Goal: Find specific page/section: Find specific page/section

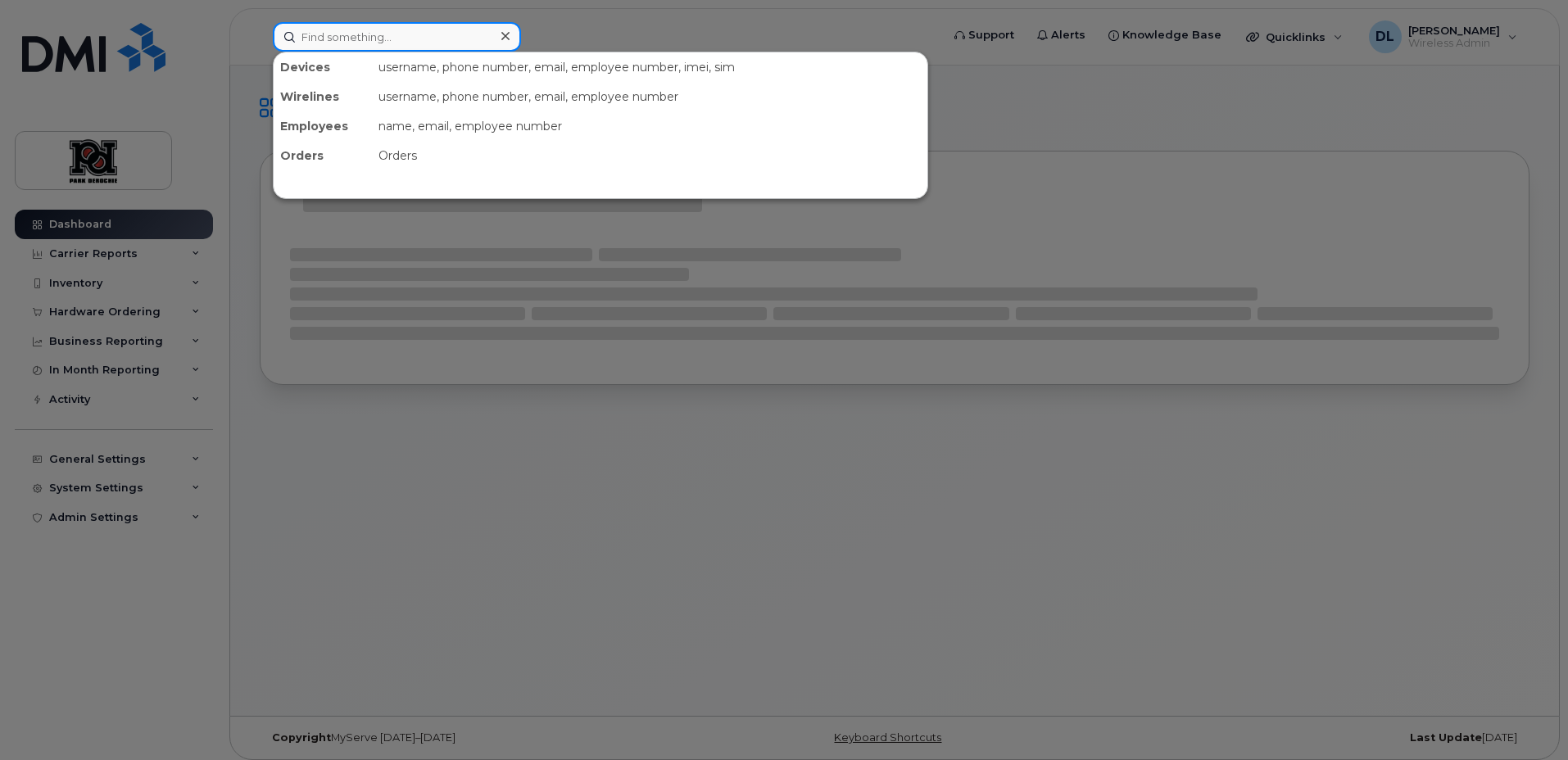
click at [392, 35] on input at bounding box center [396, 36] width 248 height 29
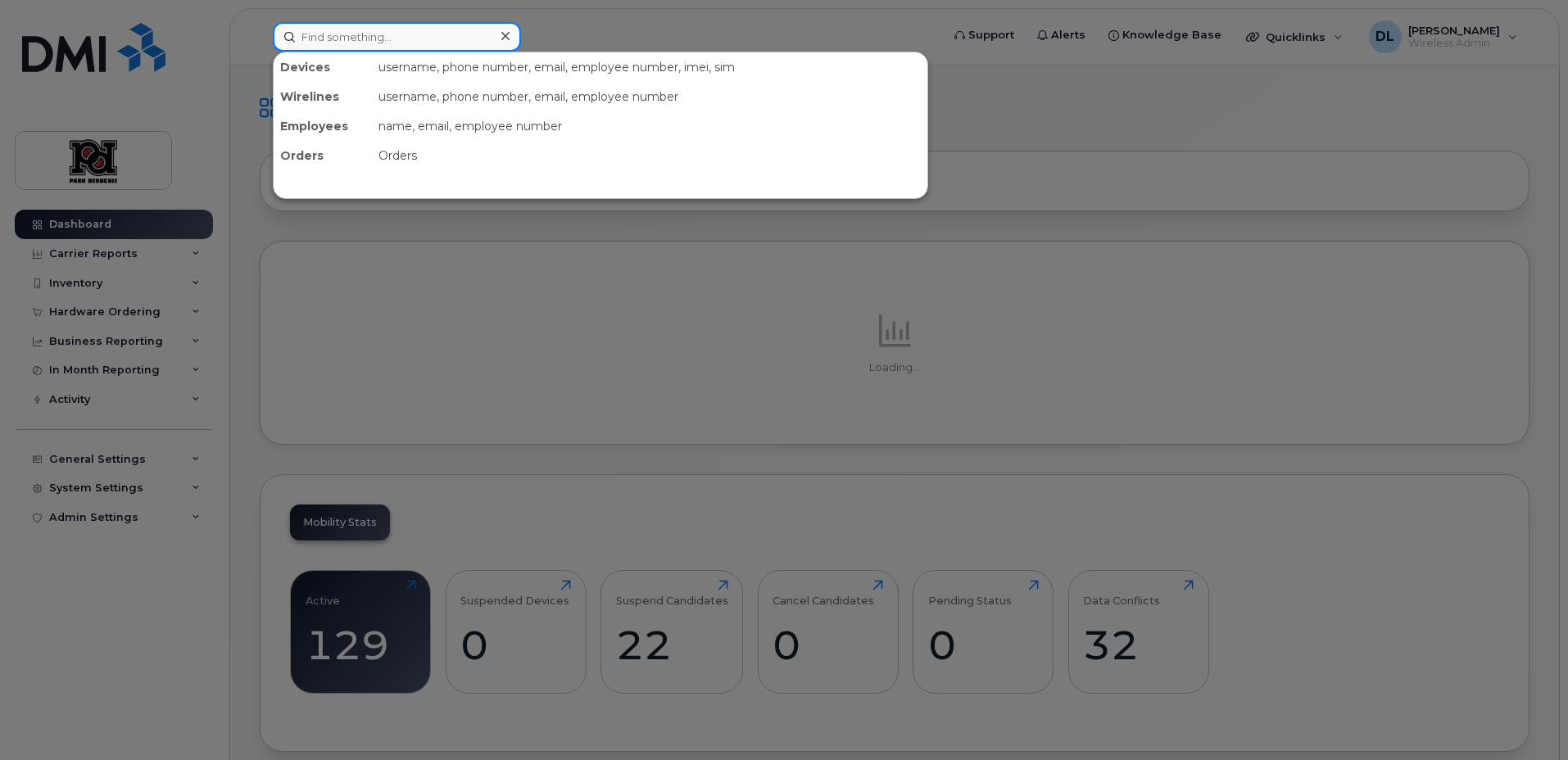
paste input "15873401274"
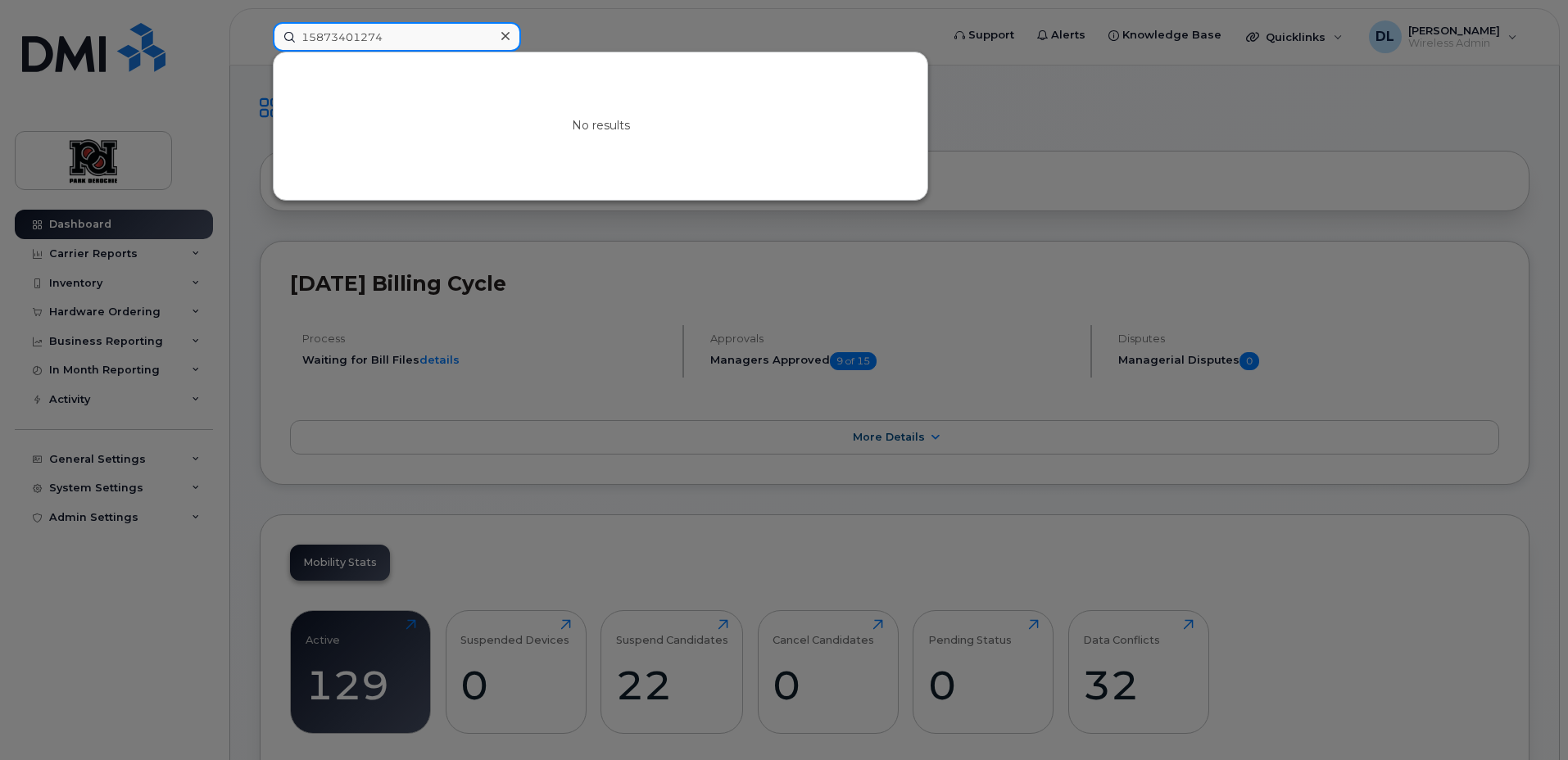
click at [308, 36] on input "15873401274" at bounding box center [396, 36] width 248 height 29
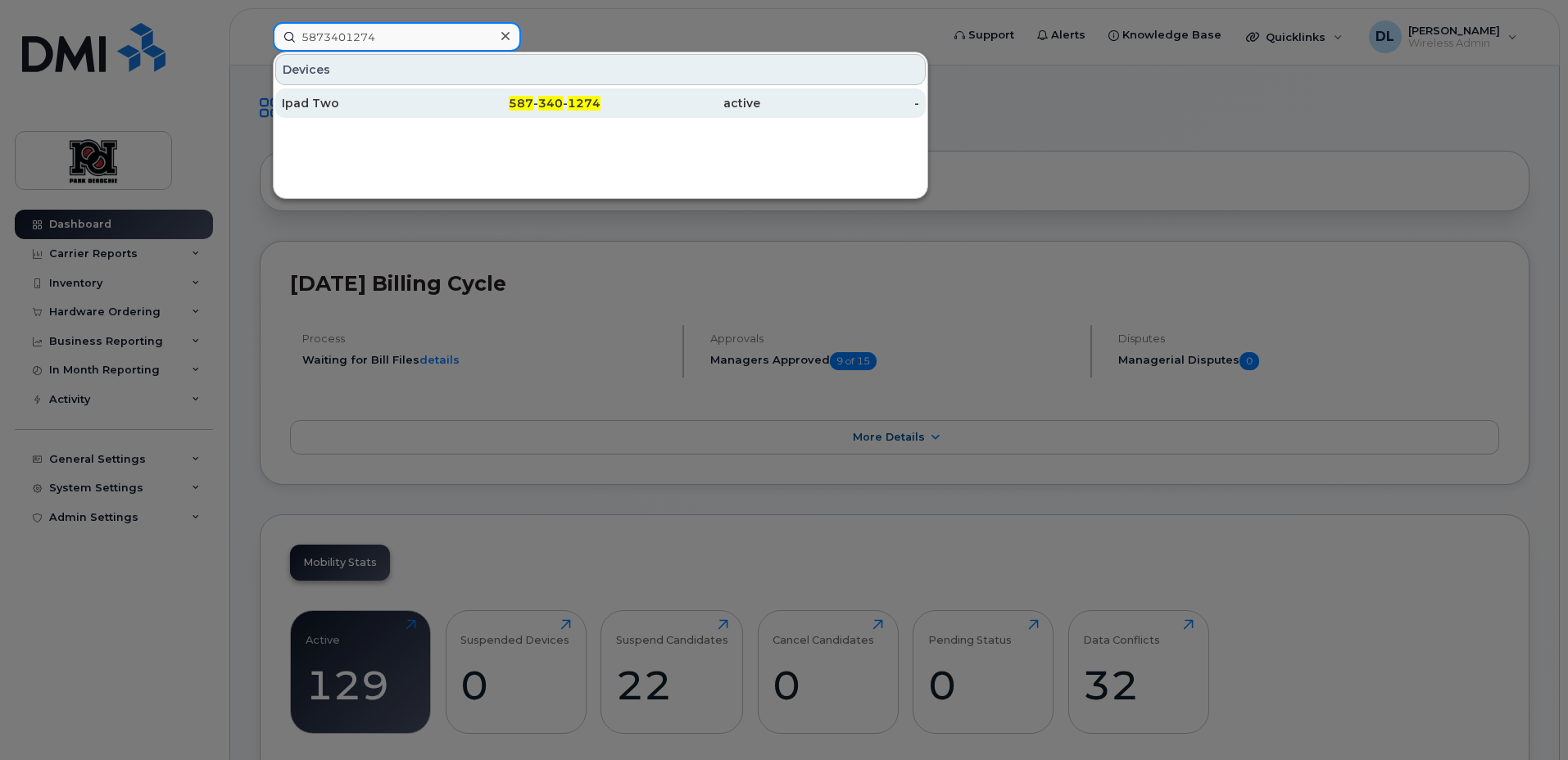
type input "5873401274"
click at [486, 110] on div "587 - 340 - 1274" at bounding box center [521, 102] width 160 height 16
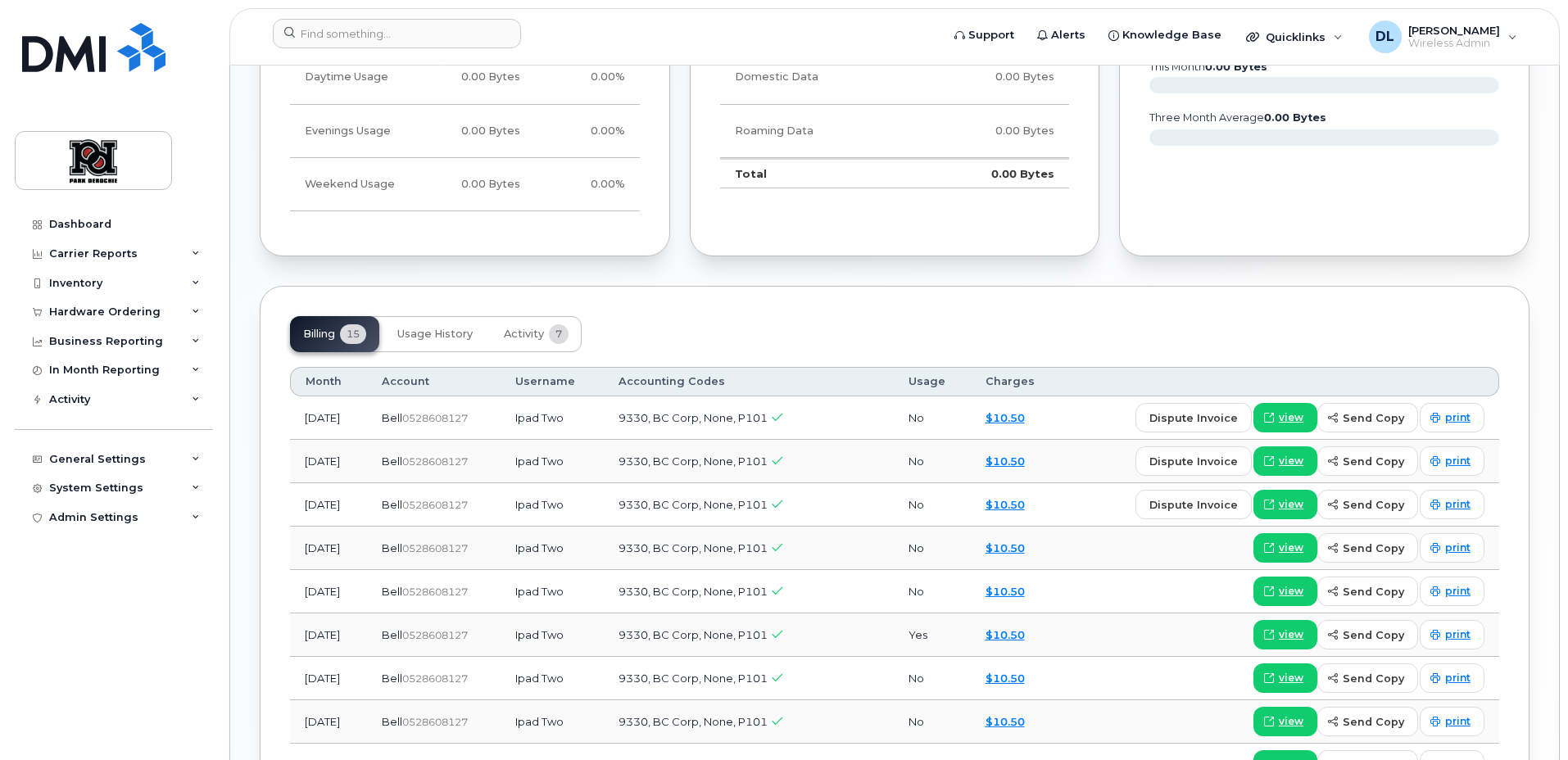
scroll to position [1188, 0]
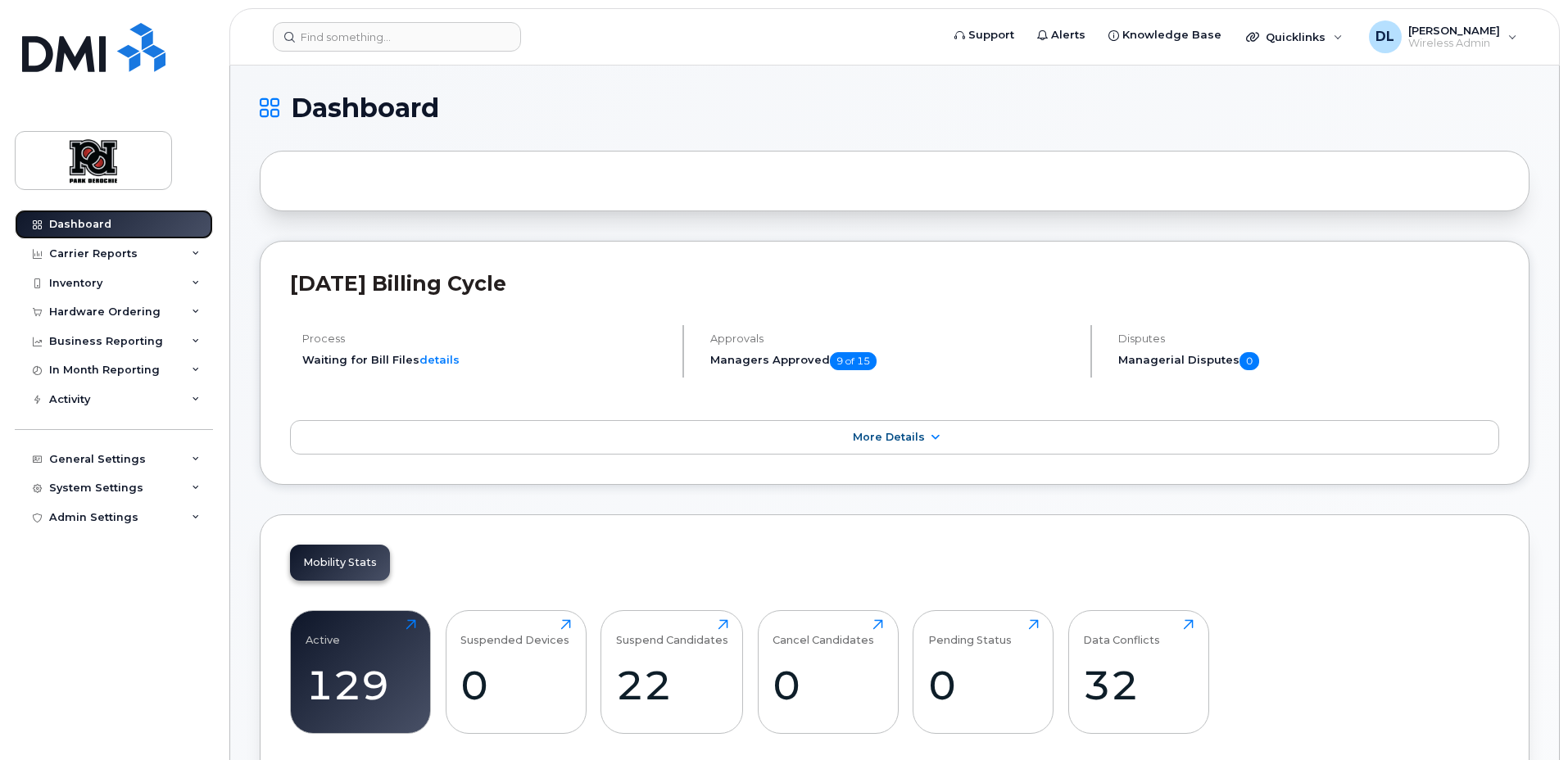
click at [117, 225] on link "Dashboard" at bounding box center [114, 224] width 199 height 29
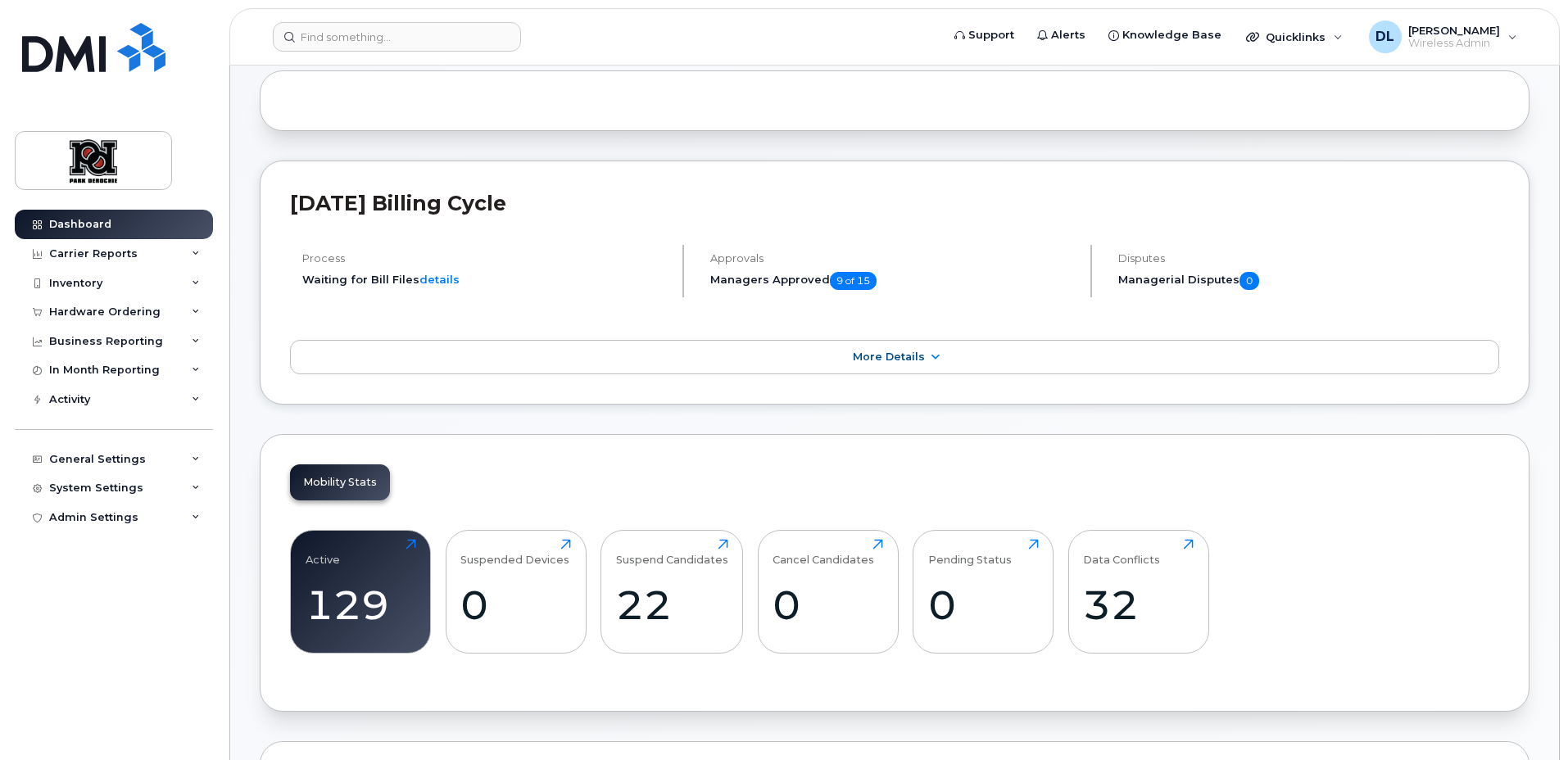
scroll to position [224, 0]
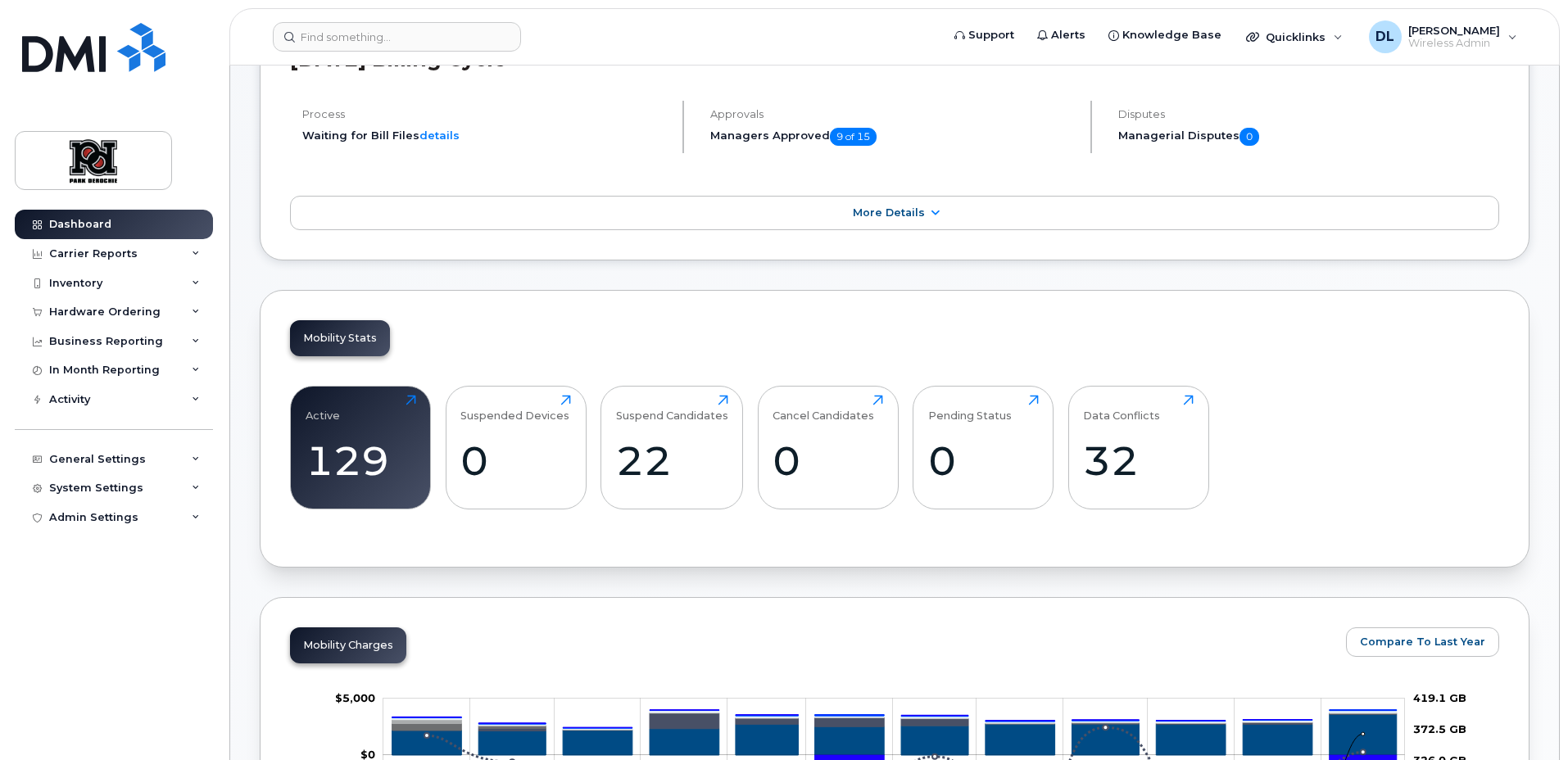
click at [710, 321] on div "Mobility Stats Active 129 Click to view more Suspended Devices 0 Click to view …" at bounding box center [895, 429] width 1269 height 278
click at [932, 208] on icon at bounding box center [934, 213] width 13 height 10
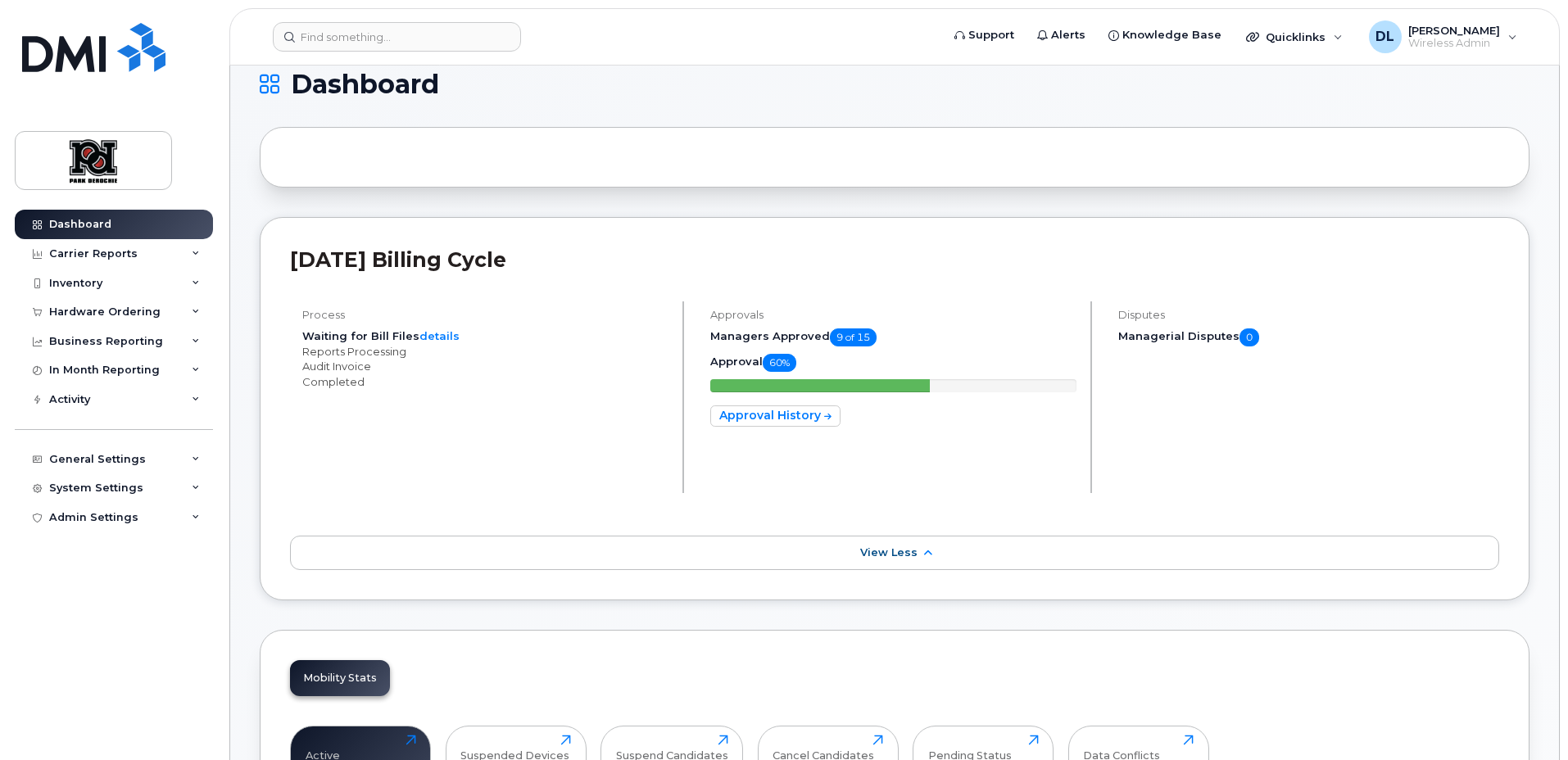
scroll to position [0, 0]
